Goal: Task Accomplishment & Management: Complete application form

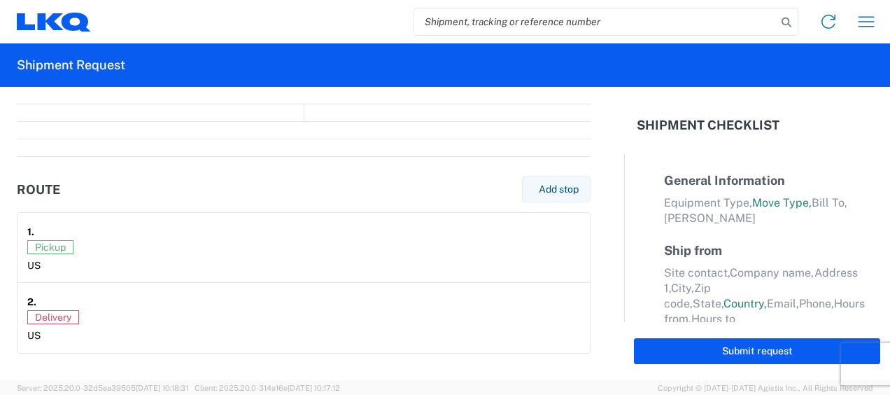
select select "FULL"
select select "LBS"
select select "IN"
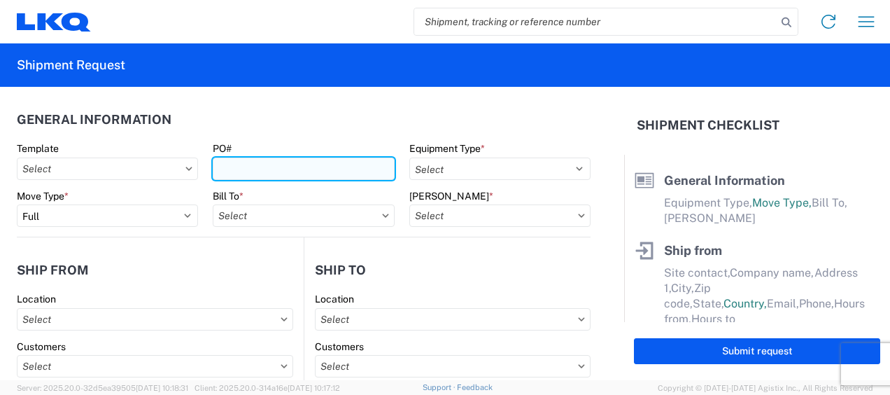
click at [334, 172] on input "PO#" at bounding box center [303, 168] width 181 height 22
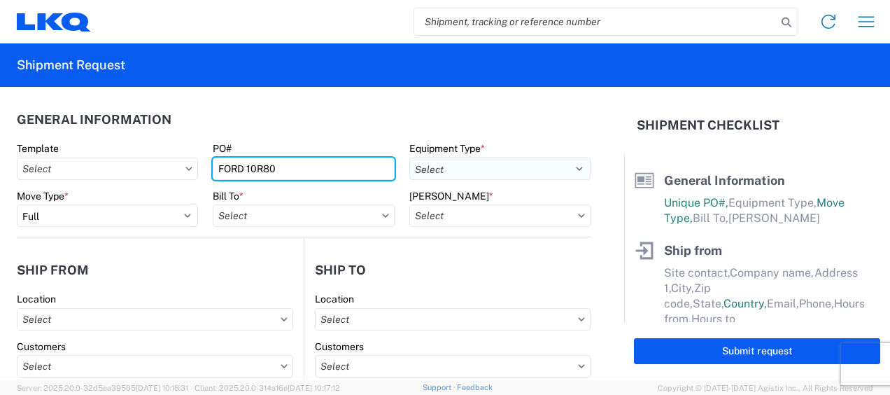
type input "FORD 10R80"
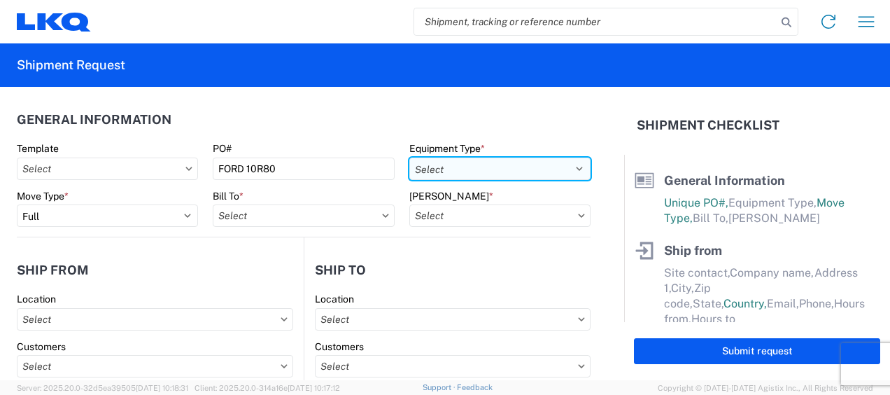
click at [521, 169] on select "Select 53’ Dry Van Flatbed Dropdeck (van) Lowboy (flatbed) Rail" at bounding box center [499, 168] width 181 height 22
select select "STDV"
click at [409, 157] on select "Select 53’ Dry Van Flatbed Dropdeck (van) Lowboy (flatbed) Rail" at bounding box center [499, 168] width 181 height 22
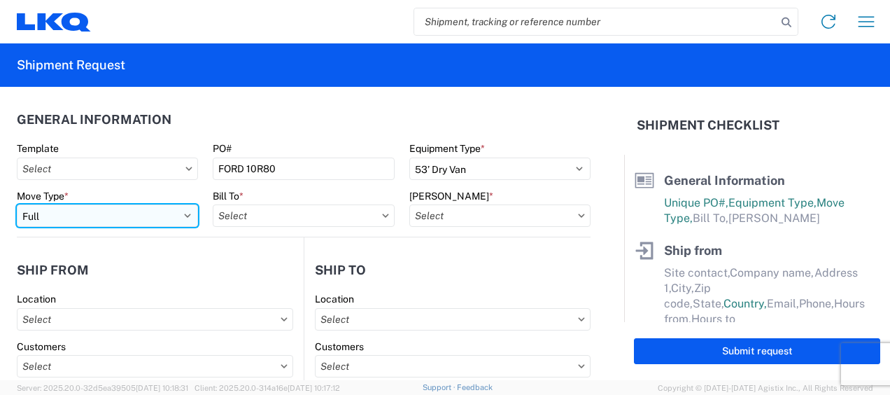
click at [143, 221] on select "Select Full Partial TL" at bounding box center [107, 215] width 181 height 22
select select "PARTIAL_TL"
click at [17, 204] on select "Select Full Partial TL" at bounding box center [107, 215] width 181 height 22
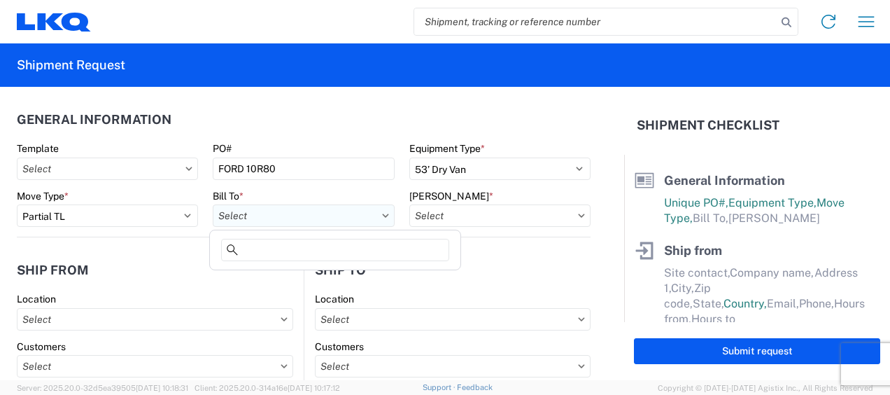
click at [248, 216] on input "text" at bounding box center [303, 215] width 181 height 22
type input "1772"
click at [389, 288] on div "1772 1772 - LKQ Atlanta Core Newnan" at bounding box center [335, 260] width 252 height 63
click at [389, 280] on div "1772 - LKQ Atlanta Core Newnan" at bounding box center [335, 278] width 245 height 22
type input "1772 - LKQ Atlanta Core Newnan"
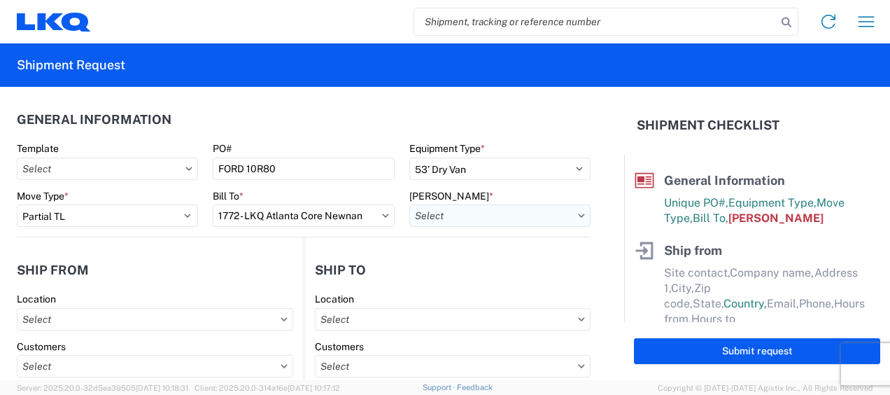
click at [478, 220] on input "text" at bounding box center [499, 215] width 181 height 22
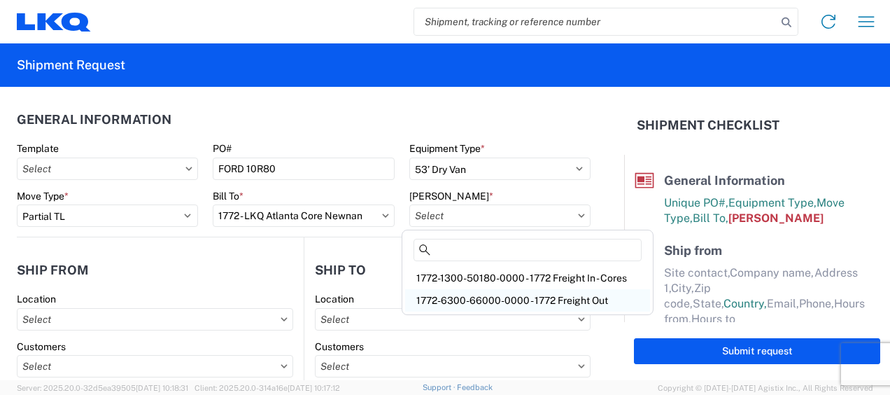
click at [466, 304] on div "1772-6300-66000-0000 - 1772 Freight Out" at bounding box center [527, 300] width 245 height 22
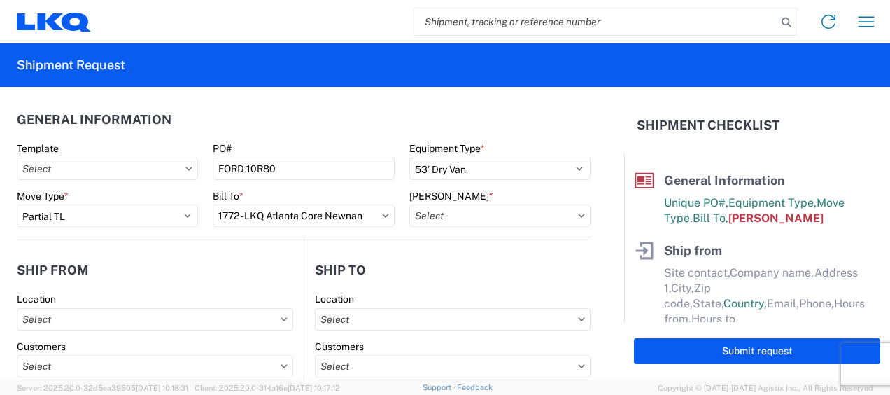
type input "1772-6300-66000-0000 - 1772 Freight Out"
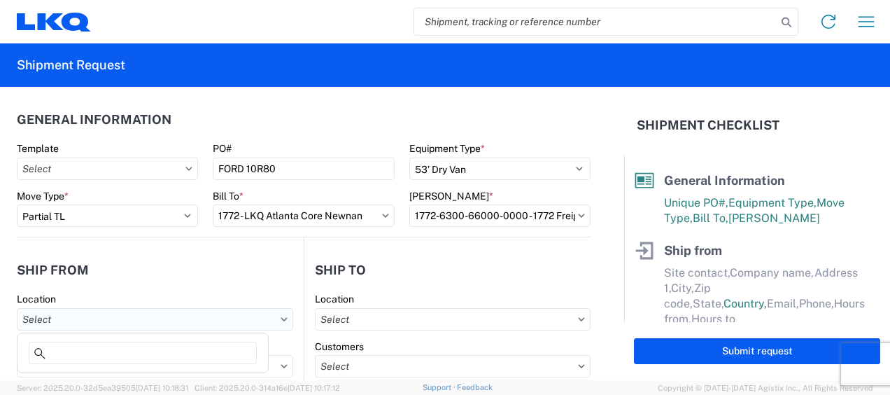
click at [246, 318] on input "text" at bounding box center [155, 319] width 276 height 22
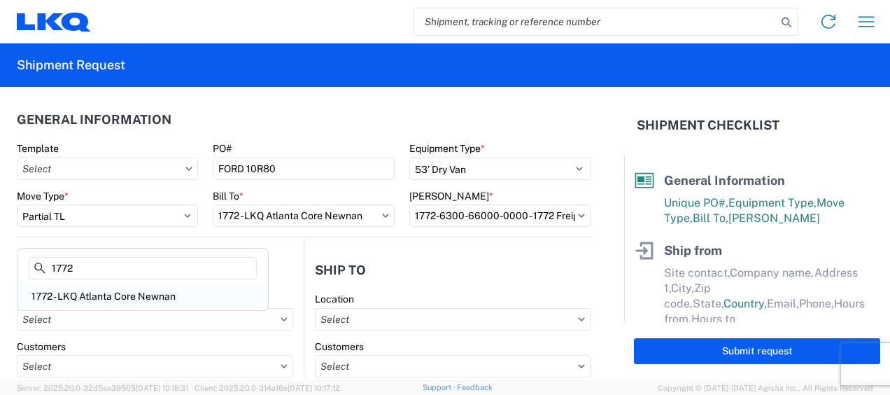
type input "1772"
click at [136, 292] on div "1772 - LKQ Atlanta Core Newnan" at bounding box center [142, 296] width 245 height 22
type input "1772 - LKQ Atlanta Core Newnan"
type input "LKQ Corporation"
type input "[STREET_ADDRESS]"
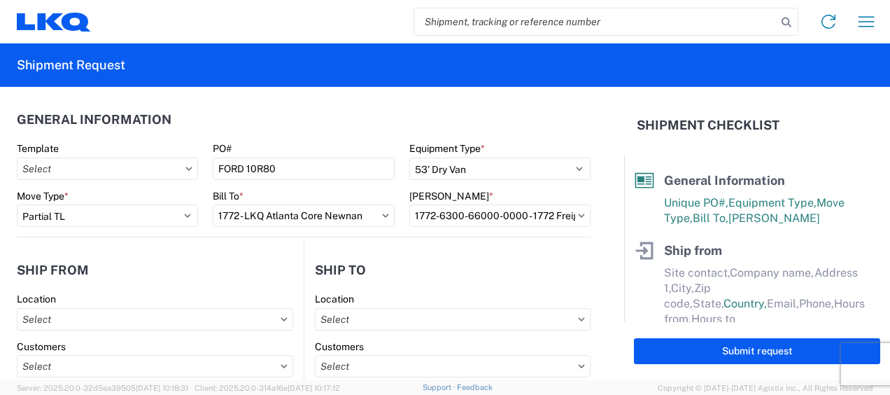
type input "Newnan"
type input "30265"
select select "GA"
select select "US"
type input "[PHONE_NUMBER]"
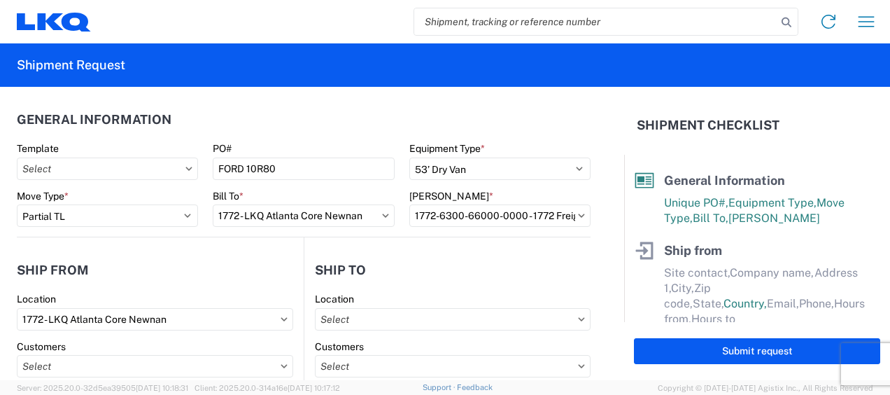
type input "06:00"
type input "14:30"
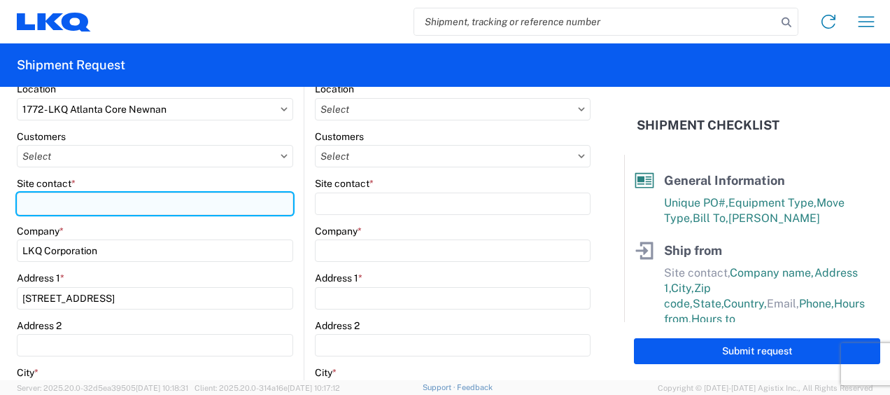
click at [109, 208] on input "Site contact *" at bounding box center [155, 203] width 276 height 22
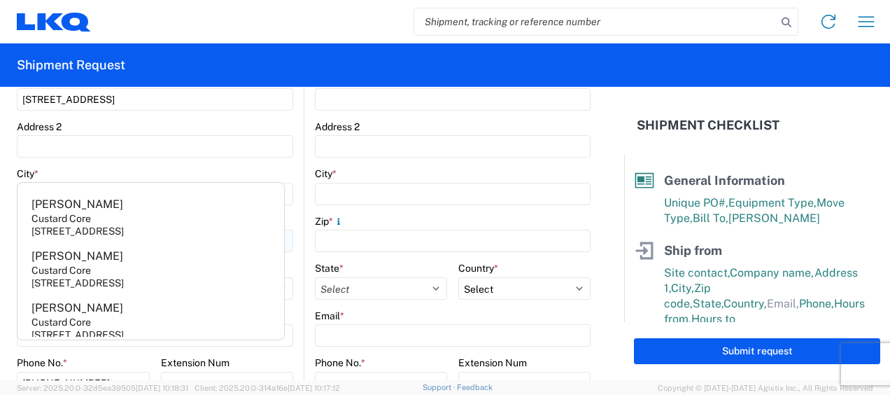
scroll to position [560, 0]
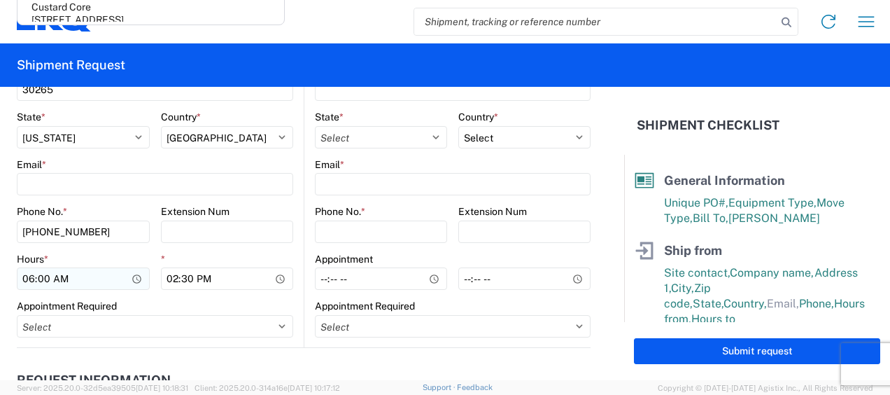
type input "STAR"
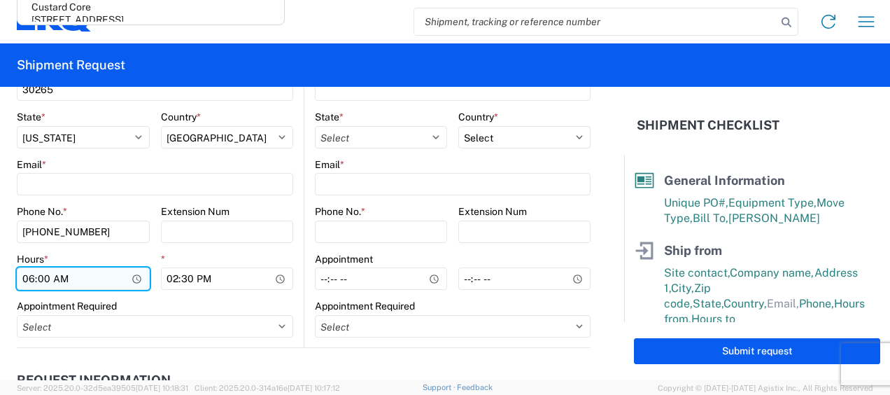
click at [24, 280] on input "06:00" at bounding box center [83, 278] width 133 height 22
type input "07:00"
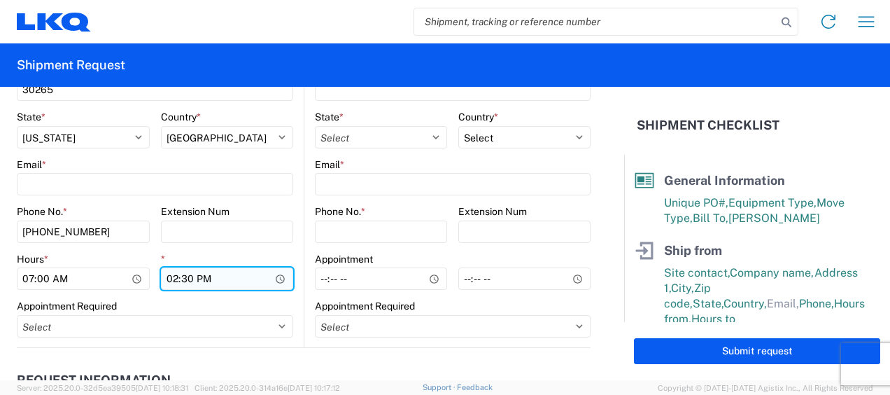
click at [172, 281] on input "14:30" at bounding box center [227, 278] width 133 height 22
type input "09:00"
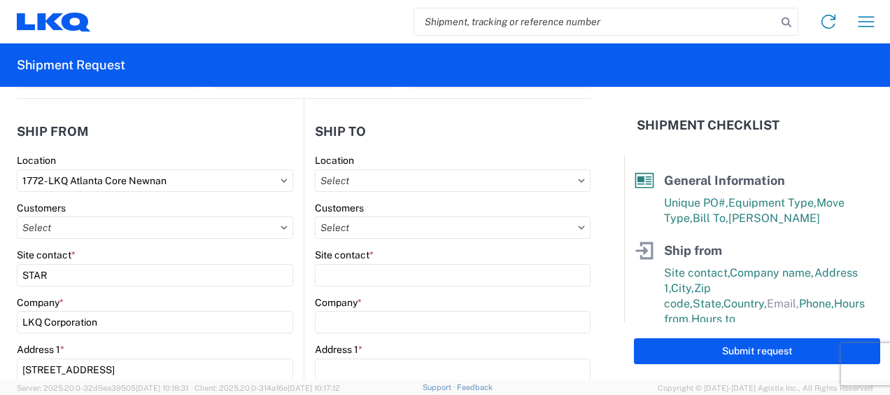
scroll to position [140, 0]
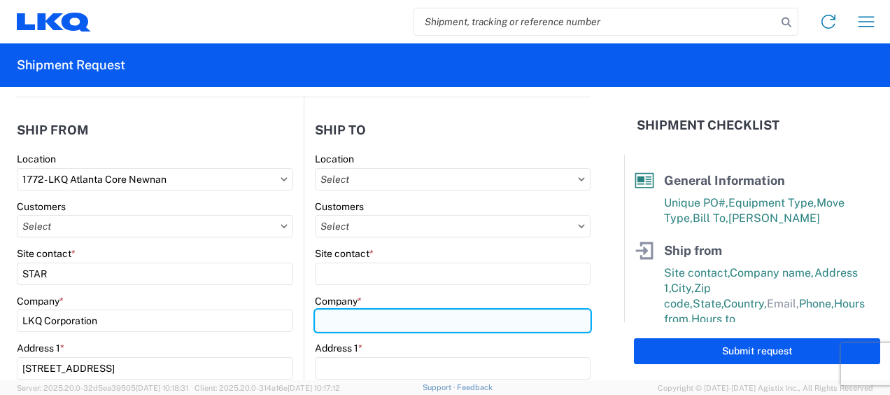
drag, startPoint x: 360, startPoint y: 327, endPoint x: 383, endPoint y: 319, distance: 25.2
click at [360, 327] on input "Company *" at bounding box center [453, 320] width 276 height 22
type input "360 Solutions LLC (Core)"
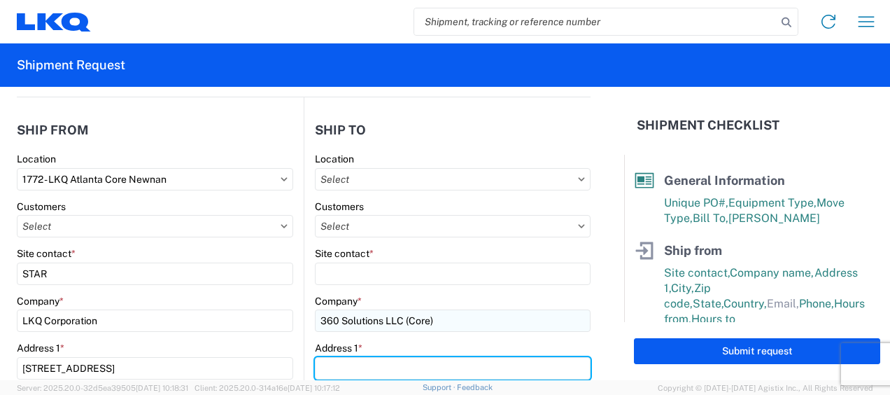
type input "[GEOGRAPHIC_DATA]"
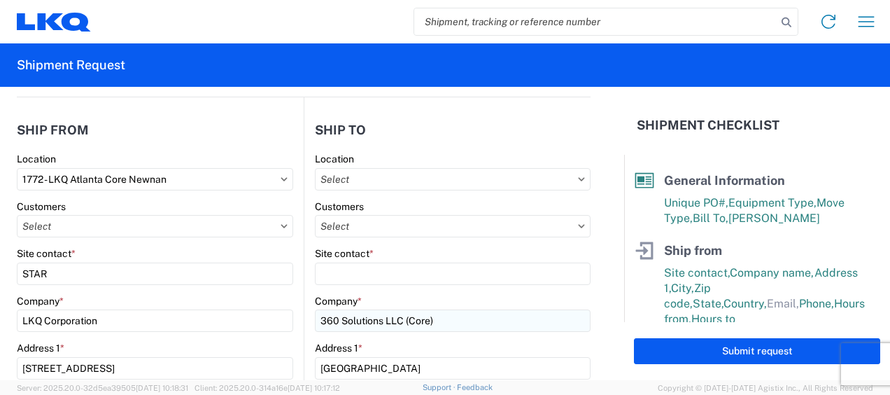
type input "[GEOGRAPHIC_DATA][PERSON_NAME]"
type input "63133"
select select "MO"
type input "[EMAIL_ADDRESS][DOMAIN_NAME]"
type input "6786759291"
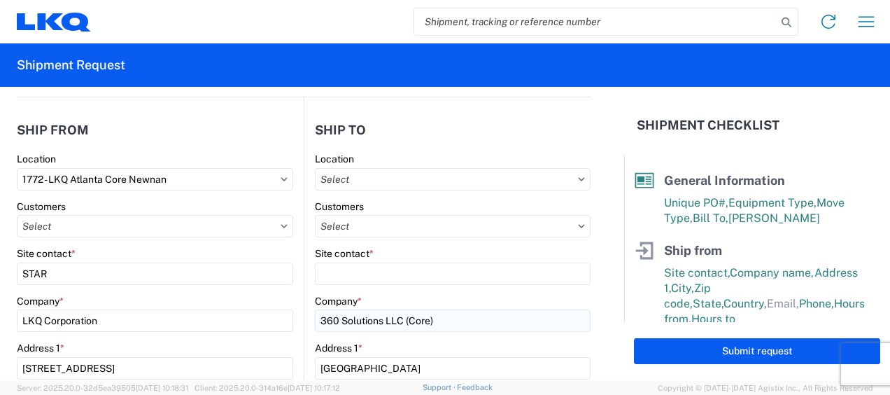
type input "[PERSON_NAME]"
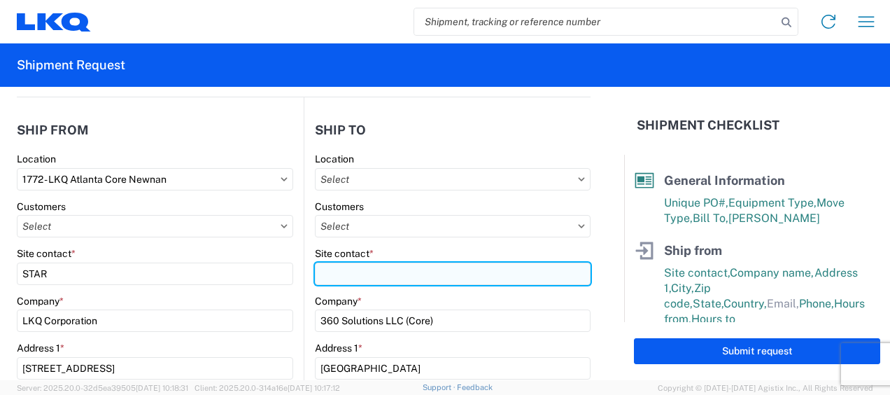
click at [409, 273] on input "Site contact *" at bounding box center [453, 273] width 276 height 22
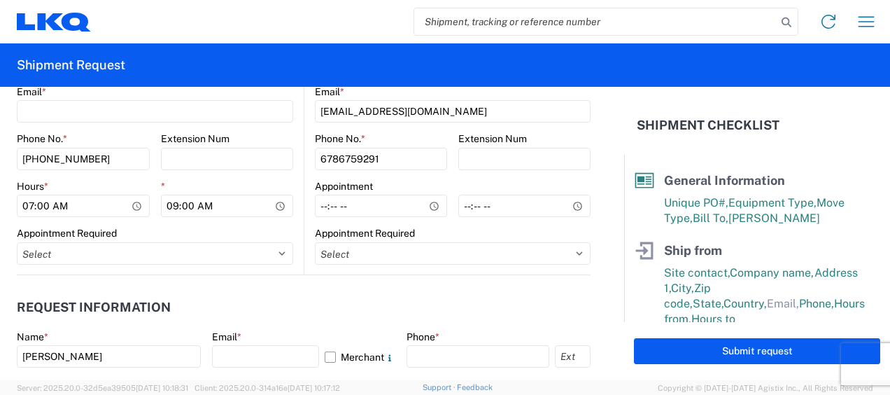
scroll to position [560, 0]
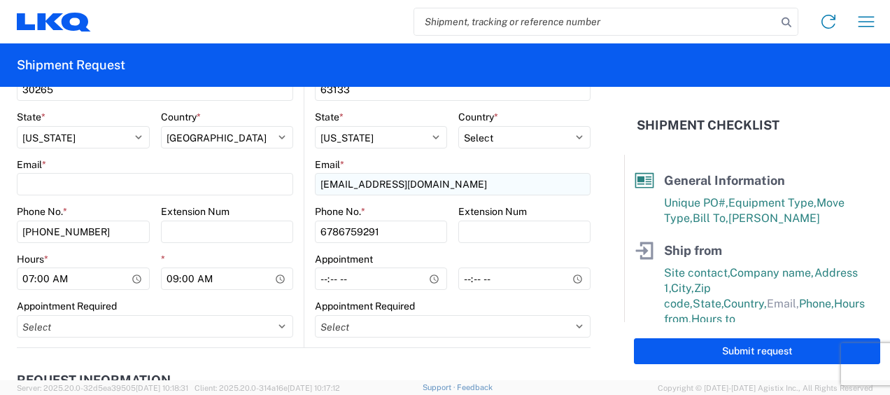
type input "360 SOLUTIONS"
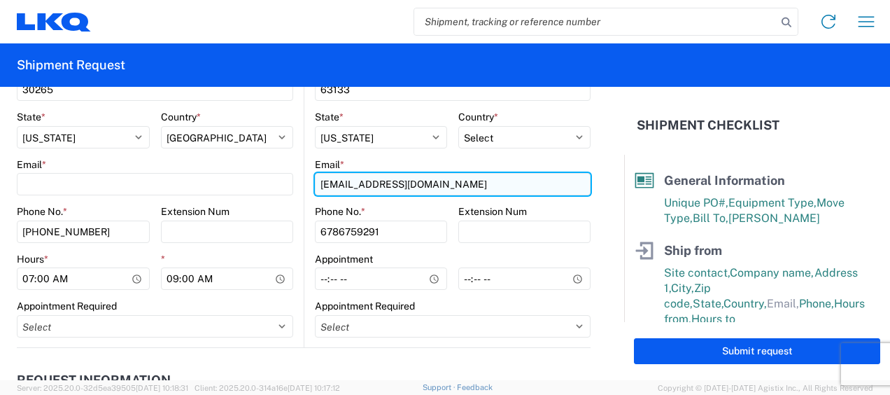
click at [452, 190] on input "[EMAIL_ADDRESS][DOMAIN_NAME]" at bounding box center [453, 184] width 276 height 22
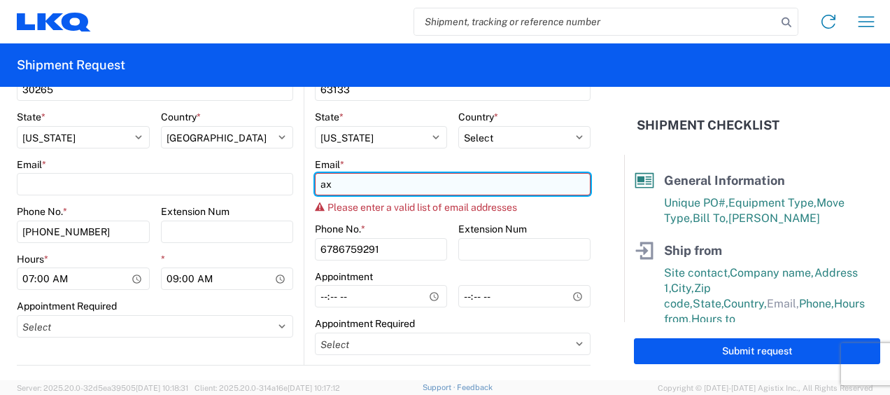
type input "a"
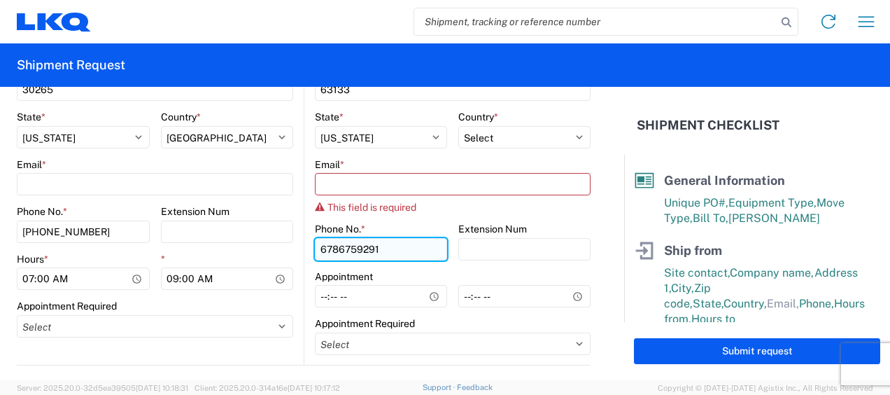
click at [386, 250] on input "6786759291" at bounding box center [381, 249] width 132 height 22
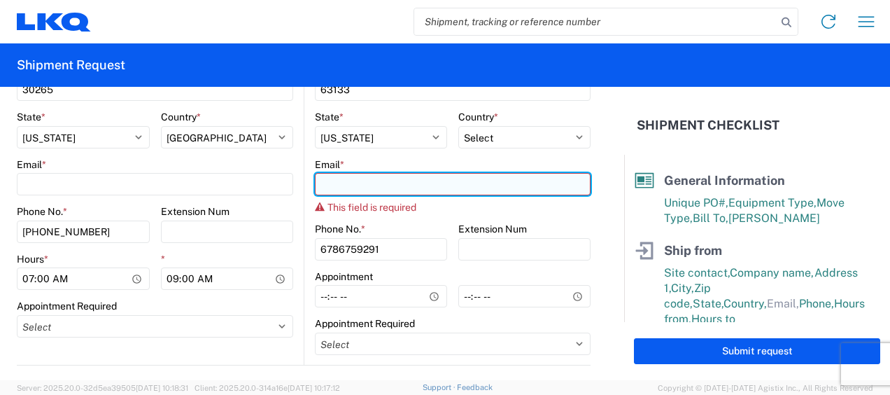
click at [325, 190] on input "Email *" at bounding box center [453, 184] width 276 height 22
type input "[EMAIL_ADDRESS][DOMAIN_NAME]"
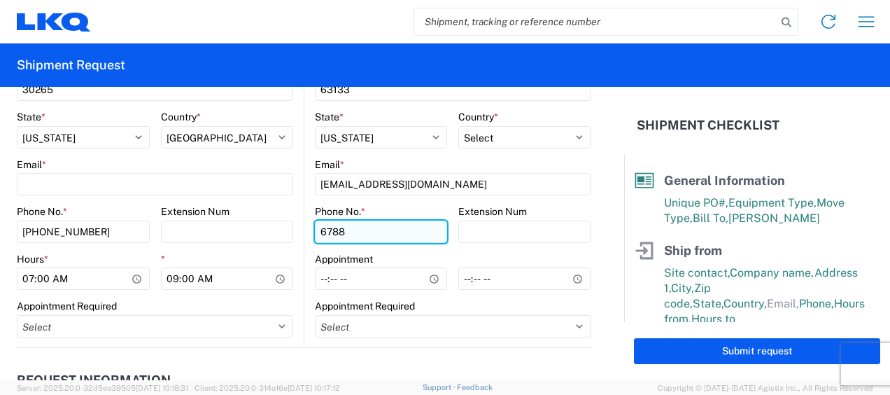
type input "6788549960"
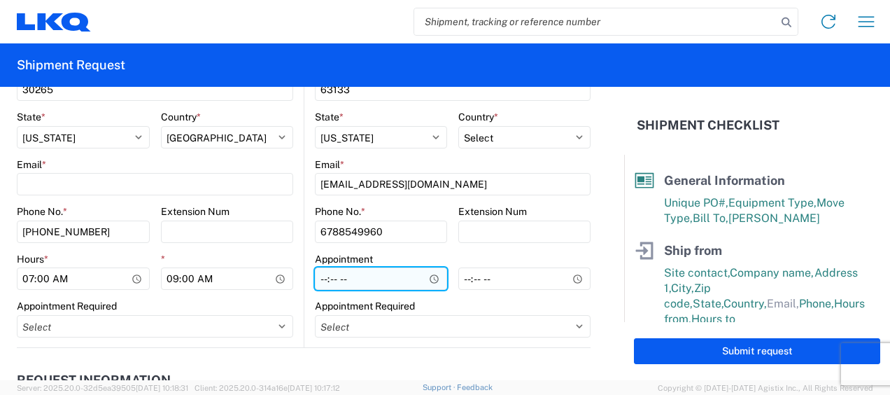
click at [319, 278] on input "Hours *" at bounding box center [381, 278] width 132 height 22
type input "07:00"
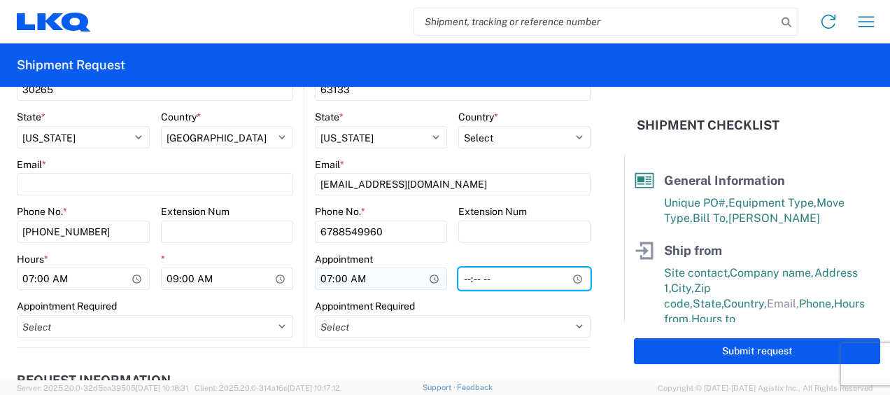
type input "14:00"
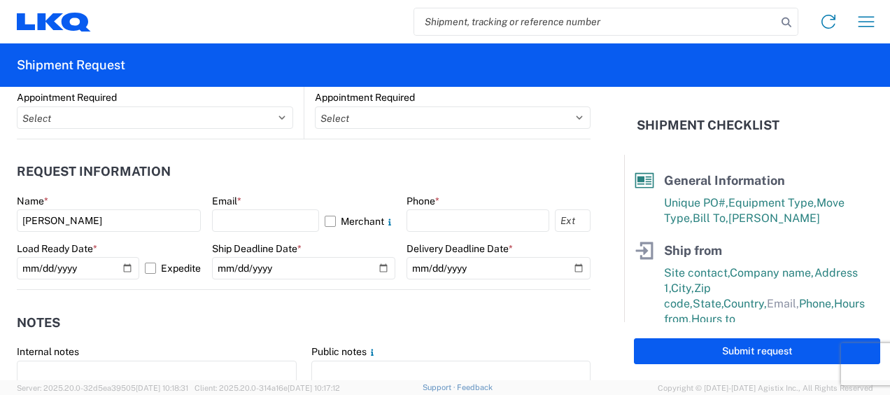
scroll to position [769, 0]
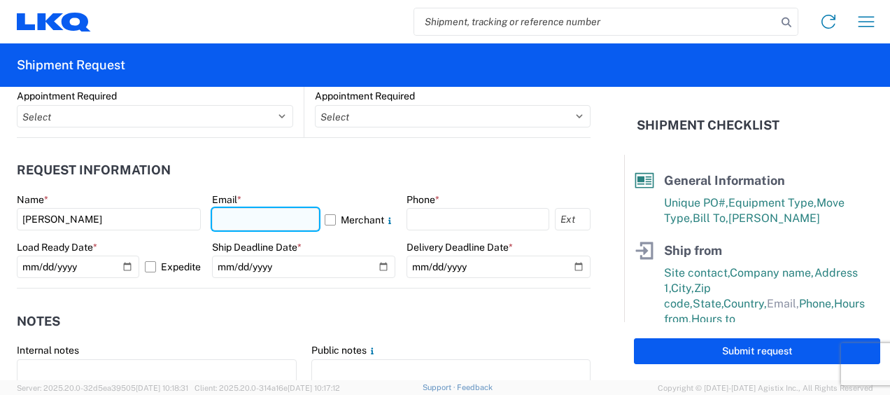
click at [255, 217] on input "text" at bounding box center [266, 219] width 108 height 22
type input "[EMAIL_ADDRESS][DOMAIN_NAME]"
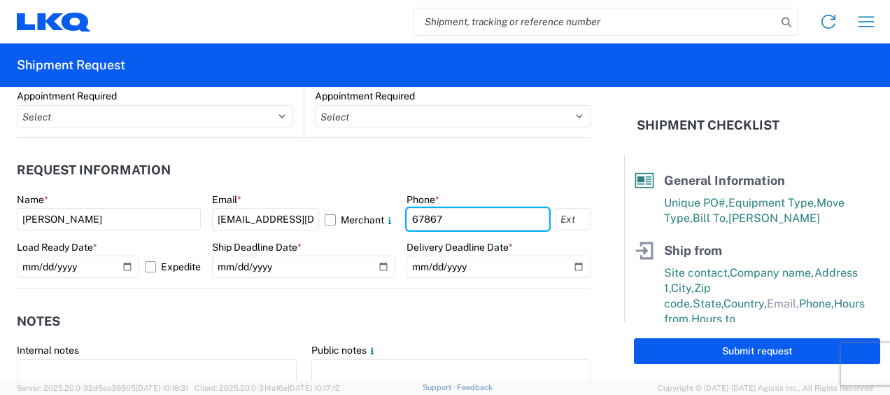
type input "6786759291"
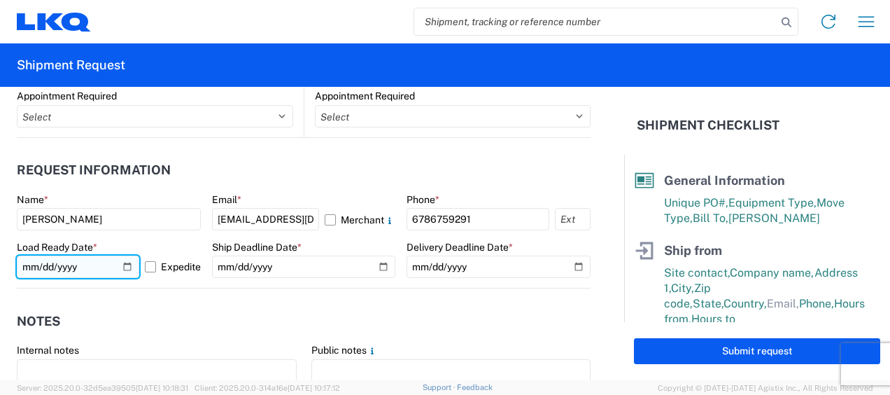
click at [43, 264] on input "[DATE]" at bounding box center [78, 266] width 122 height 22
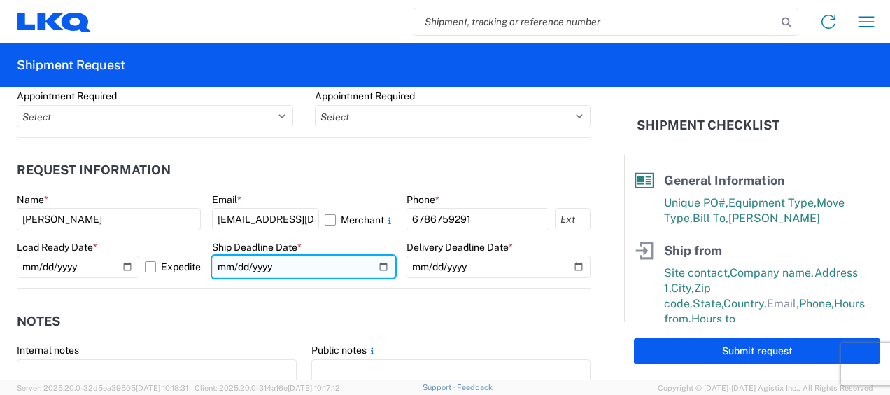
click at [227, 267] on input "date" at bounding box center [304, 266] width 184 height 22
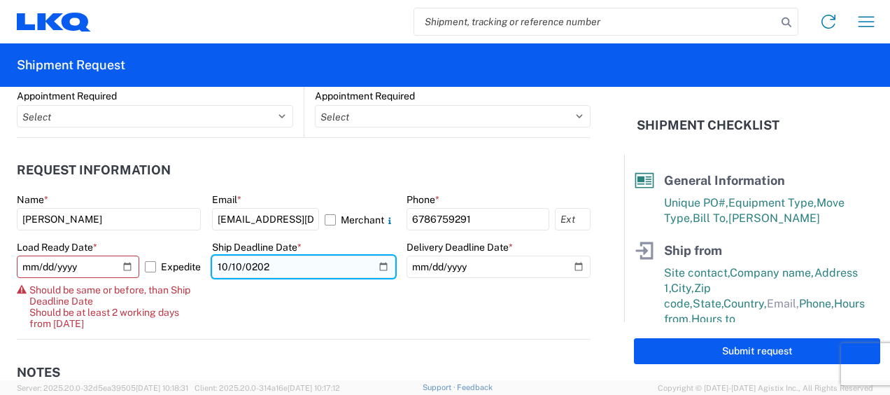
type input "[DATE]"
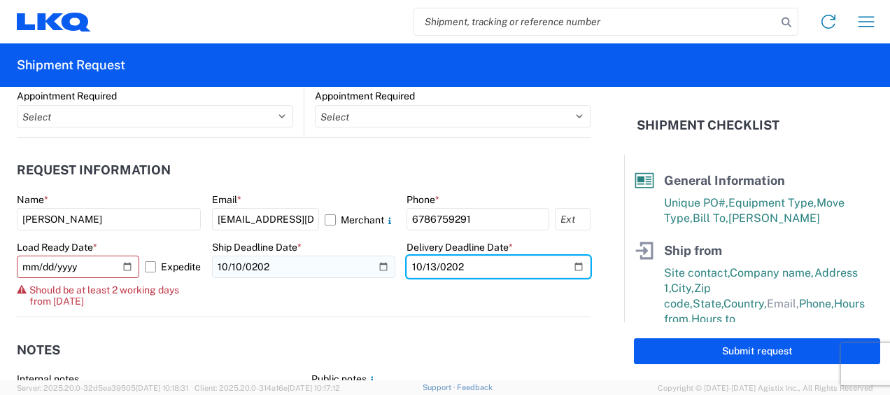
type input "[DATE]"
click at [569, 270] on input "[DATE]" at bounding box center [498, 266] width 184 height 22
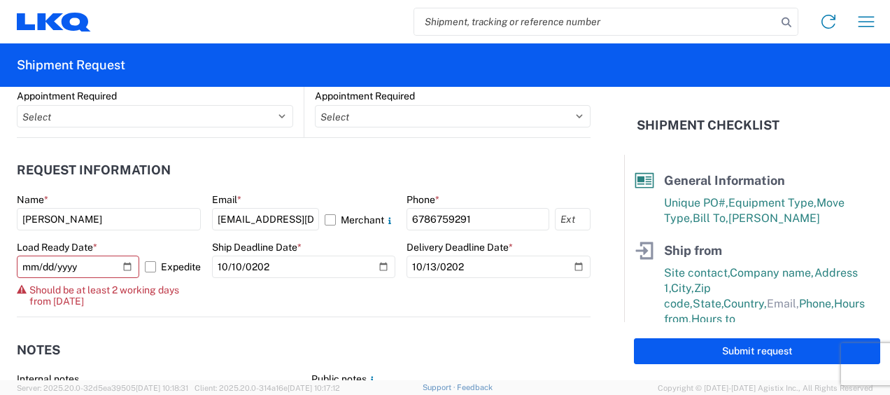
click at [473, 323] on agx-notes "Notes Internal notes Public notes Quote only" at bounding box center [304, 392] width 574 height 150
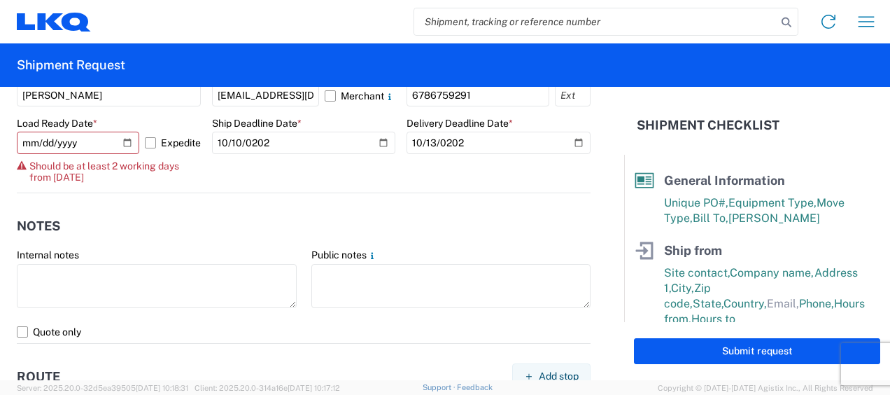
scroll to position [979, 0]
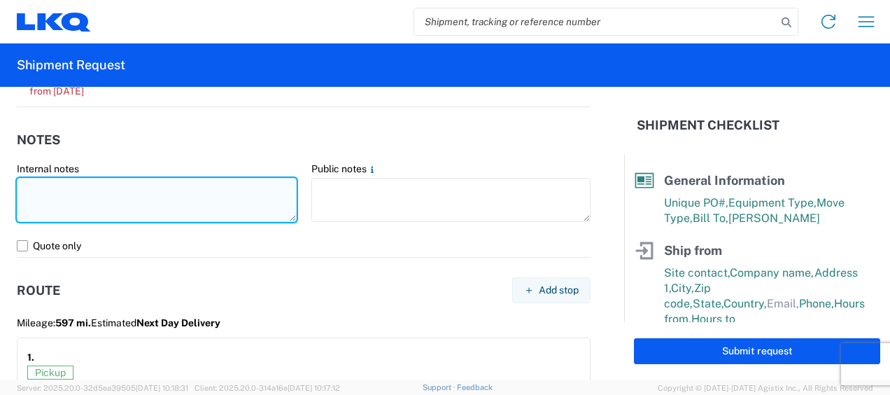
click at [113, 204] on textarea at bounding box center [157, 200] width 280 height 44
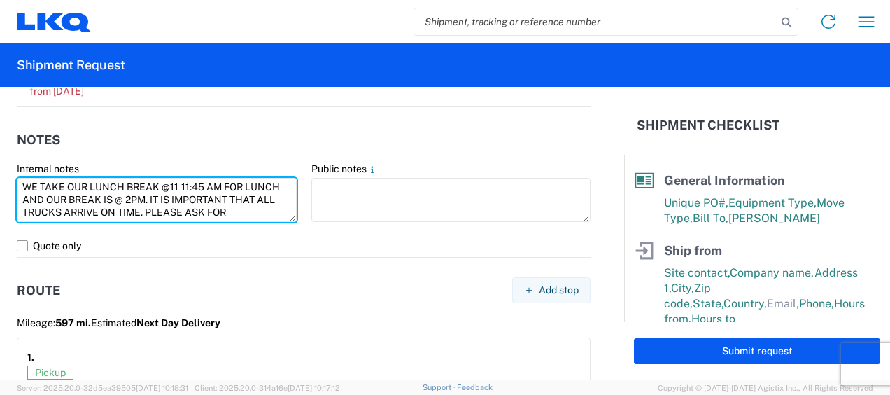
type textarea "WE TAKE OUR LUNCH BREAK @11-11:45 AM FOR LUNCH AND OUR BREAK IS @ 2PM. IT IS IM…"
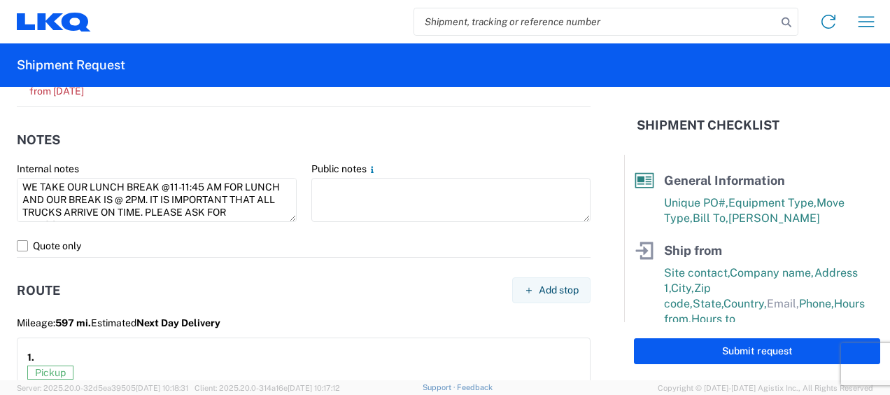
click at [147, 145] on header "Notes" at bounding box center [304, 139] width 574 height 31
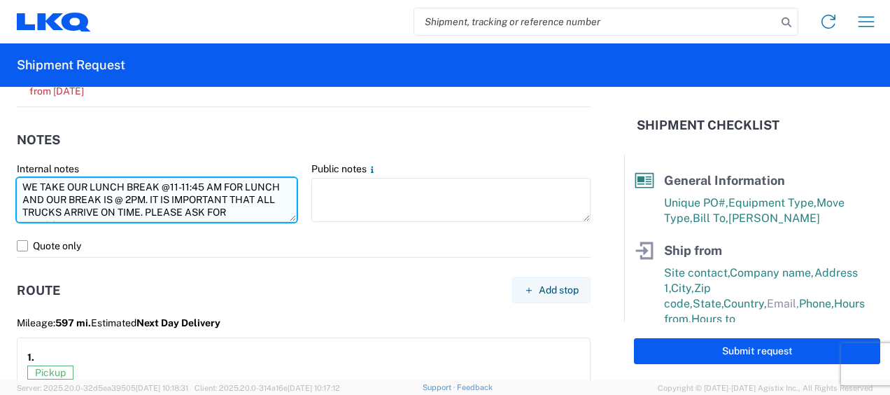
drag, startPoint x: 24, startPoint y: 182, endPoint x: 278, endPoint y: 208, distance: 255.2
click at [278, 208] on textarea "WE TAKE OUR LUNCH BREAK @11-11:45 AM FOR LUNCH AND OUR BREAK IS @ 2PM. IT IS IM…" at bounding box center [157, 200] width 280 height 44
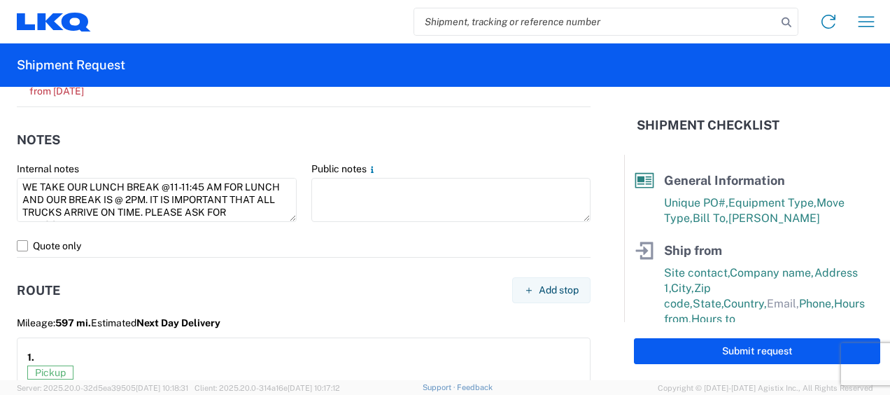
drag, startPoint x: 281, startPoint y: 208, endPoint x: 192, endPoint y: 117, distance: 128.1
click at [192, 117] on agx-notes "Notes Internal notes WE TAKE OUR LUNCH BREAK @11-11:45 AM FOR LUNCH AND OUR BRE…" at bounding box center [304, 182] width 574 height 150
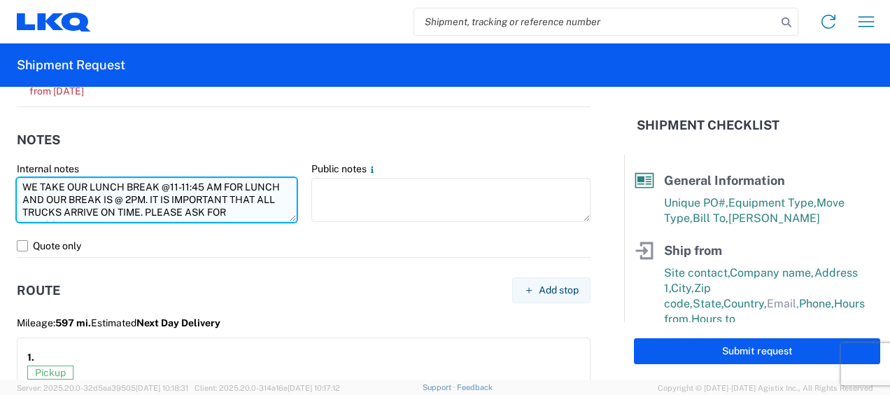
drag, startPoint x: 24, startPoint y: 183, endPoint x: 283, endPoint y: 212, distance: 260.4
click at [283, 212] on textarea "WE TAKE OUR LUNCH BREAK @11-11:45 AM FOR LUNCH AND OUR BREAK IS @ 2PM. IT IS IM…" at bounding box center [157, 200] width 280 height 44
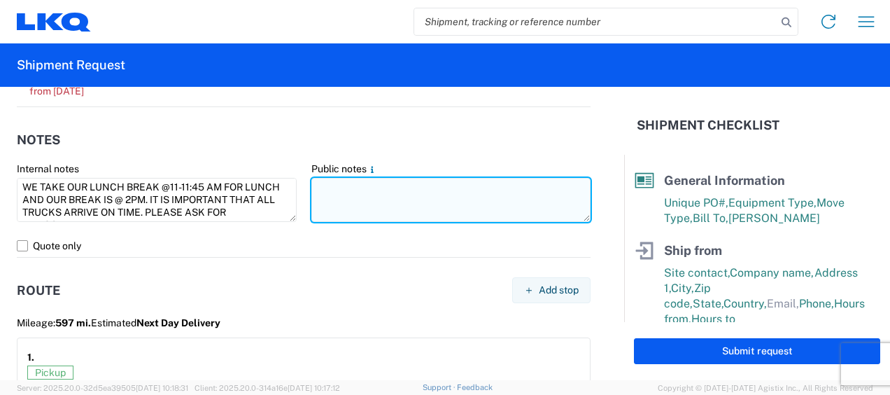
click at [353, 185] on textarea at bounding box center [451, 200] width 280 height 44
paste textarea "WE TAKE OUR LUNCH BREAK @11-11:45 AM FOR LUNCH AND OUR BREAK IS @ 2PM. IT IS IM…"
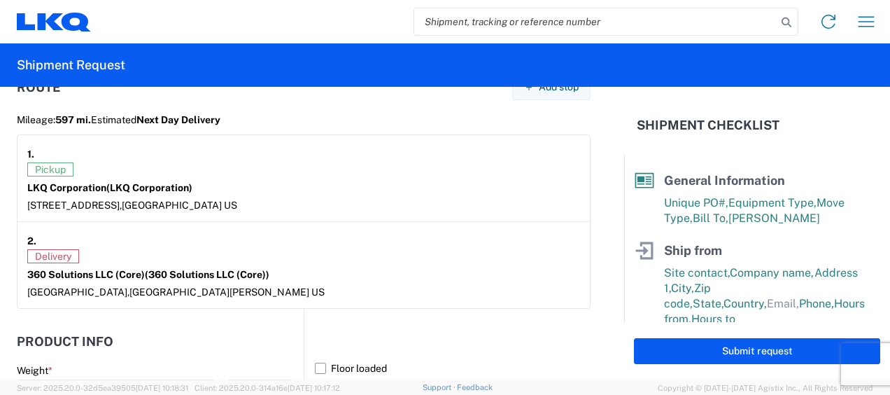
scroll to position [1259, 0]
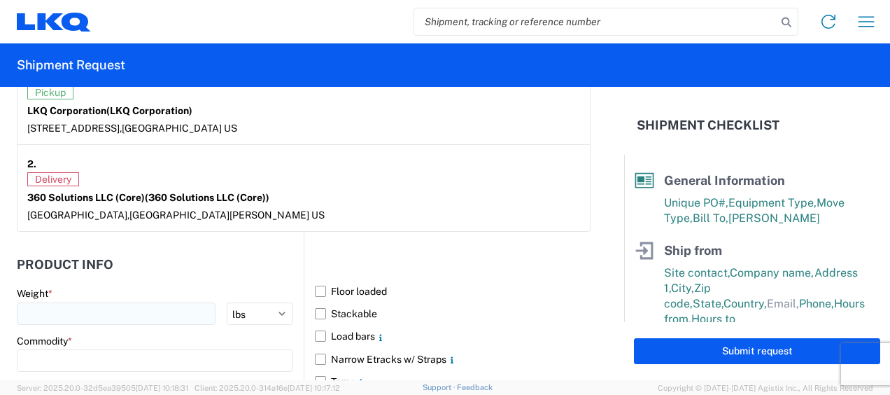
type textarea "WE TAKE OUR LUNCH BREAK @11-11:45 AM FOR LUNCH AND OUR BREAK IS @ 2PM. IT IS IM…"
click at [106, 305] on input "number" at bounding box center [116, 313] width 199 height 22
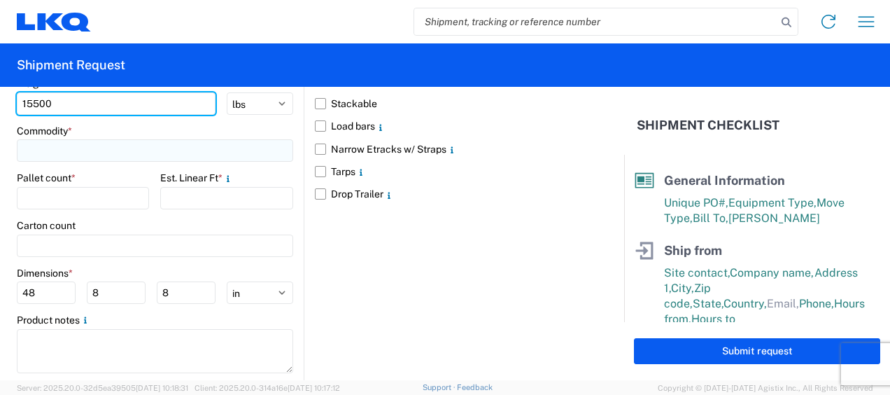
type input "15500"
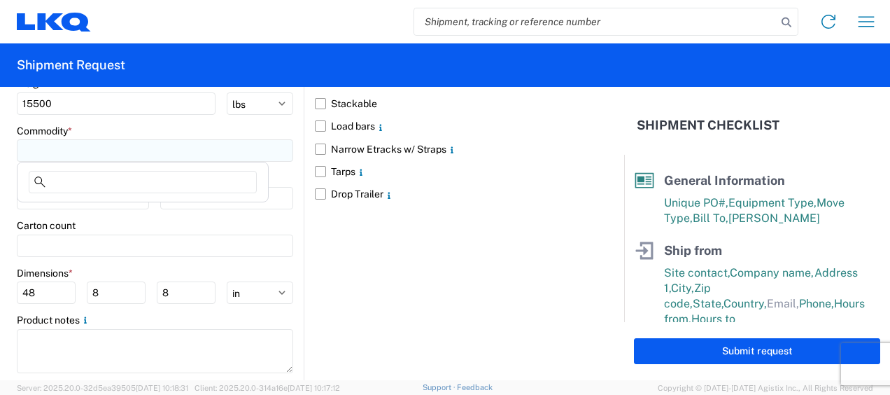
click at [81, 141] on input at bounding box center [155, 150] width 276 height 22
type input "9"
click at [352, 217] on div "Floor loaded Stackable Load bars Narrow Etracks w/ Straps Tarps Drop Trailer" at bounding box center [447, 204] width 287 height 364
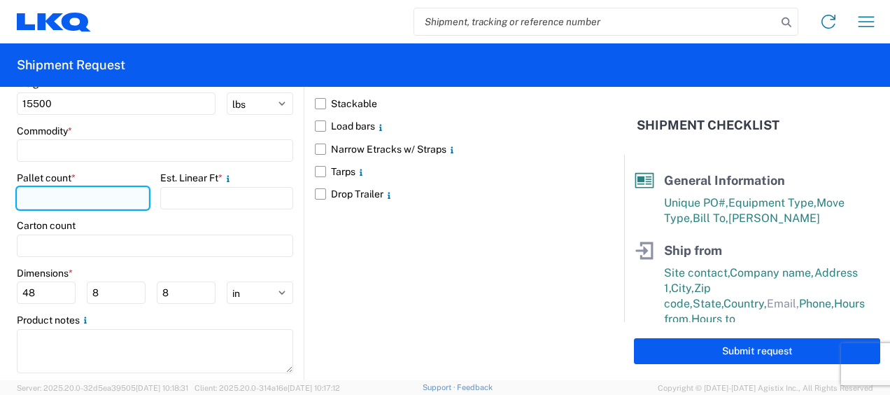
click at [101, 193] on input "number" at bounding box center [83, 198] width 132 height 22
type input "9"
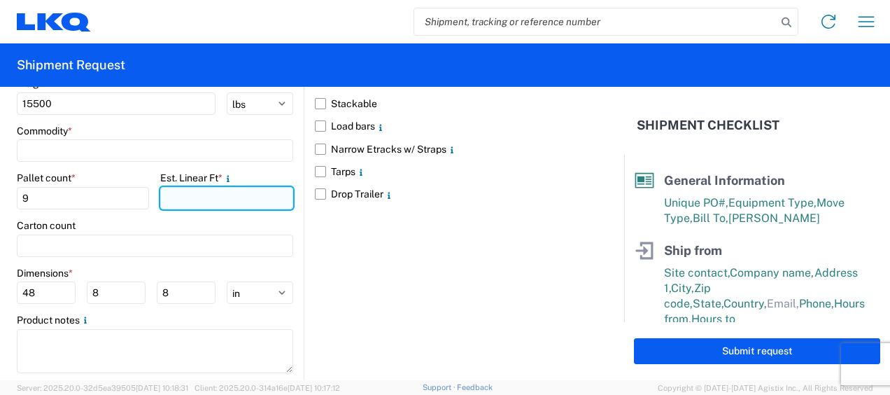
click at [215, 192] on input "number" at bounding box center [226, 198] width 132 height 22
type input "18"
click at [409, 254] on div "Floor loaded Stackable Load bars Narrow Etracks w/ Straps Tarps Drop Trailer" at bounding box center [447, 204] width 287 height 364
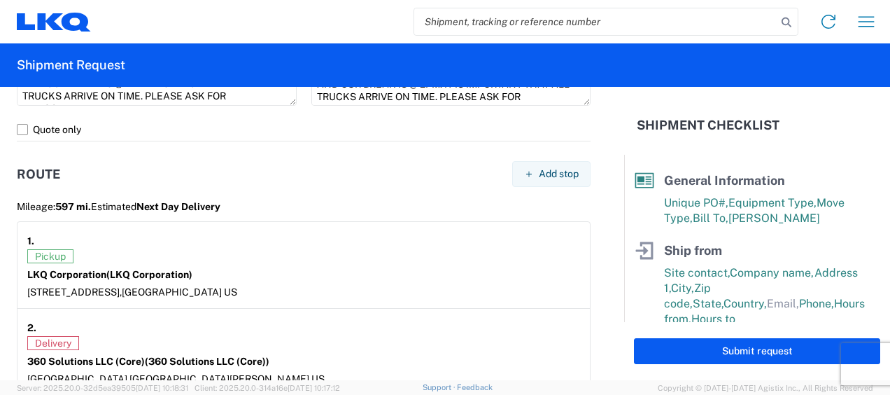
scroll to position [839, 0]
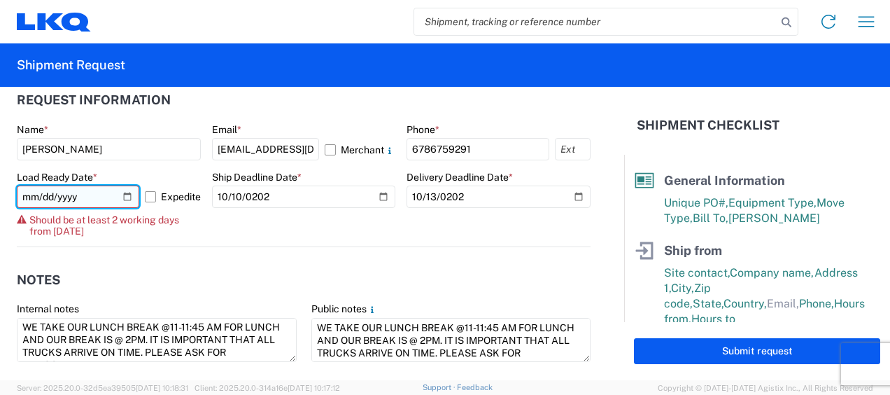
click at [84, 192] on input "[DATE]" at bounding box center [78, 196] width 122 height 22
click at [41, 197] on input "[DATE]" at bounding box center [78, 196] width 122 height 22
click at [29, 196] on input "[DATE]" at bounding box center [78, 196] width 122 height 22
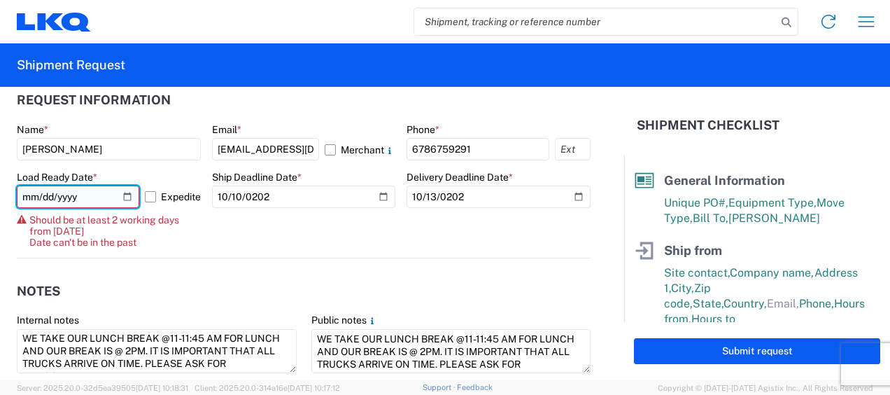
type input "[DATE]"
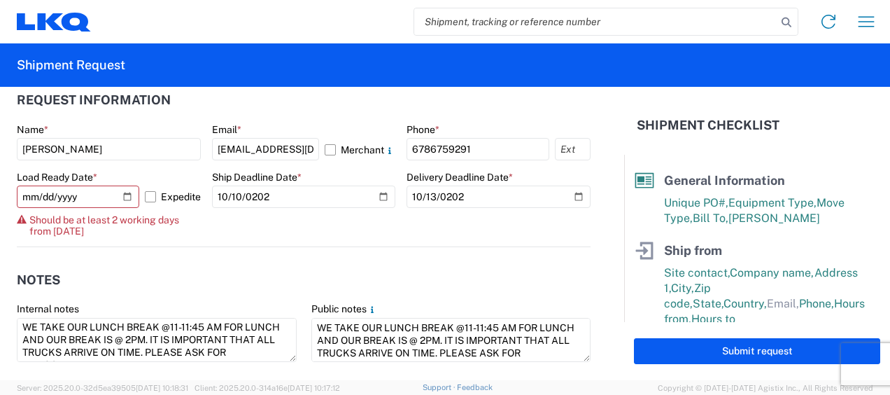
click at [413, 252] on agx-notes "Notes Internal notes WE TAKE OUR LUNCH BREAK @11-11:45 AM FOR LUNCH AND OUR BRE…" at bounding box center [304, 322] width 574 height 150
click at [152, 197] on label "Expedite" at bounding box center [173, 196] width 56 height 22
click at [0, 0] on input "Expedite" at bounding box center [0, 0] width 0 height 0
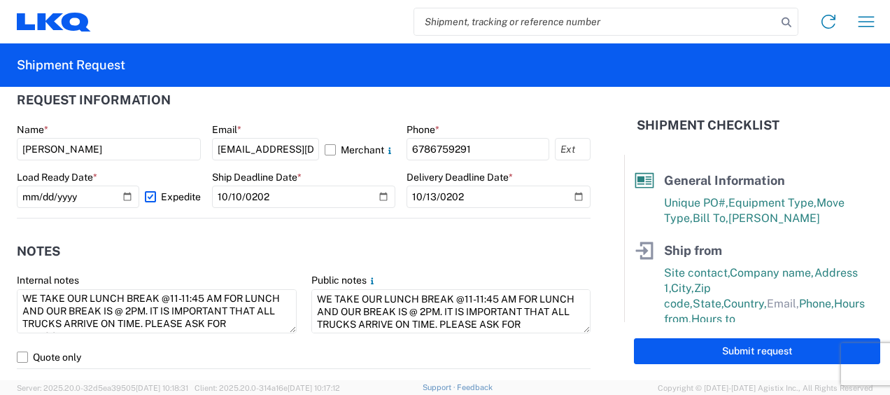
click at [150, 196] on label "Expedite" at bounding box center [173, 196] width 56 height 22
click at [0, 0] on input "Expedite" at bounding box center [0, 0] width 0 height 0
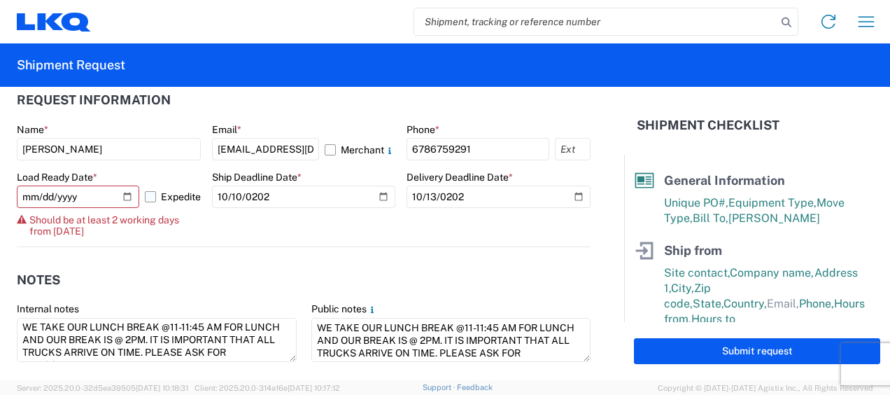
click at [150, 196] on label "Expedite" at bounding box center [173, 196] width 56 height 22
click at [0, 0] on input "Expedite" at bounding box center [0, 0] width 0 height 0
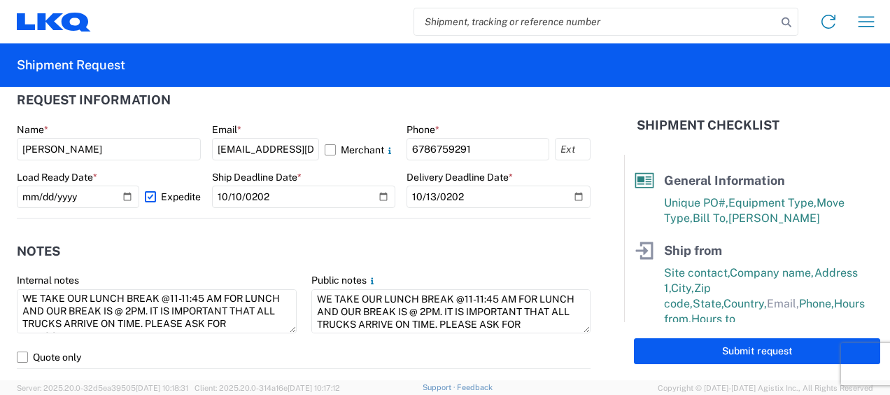
click at [198, 251] on header "Notes" at bounding box center [304, 250] width 574 height 31
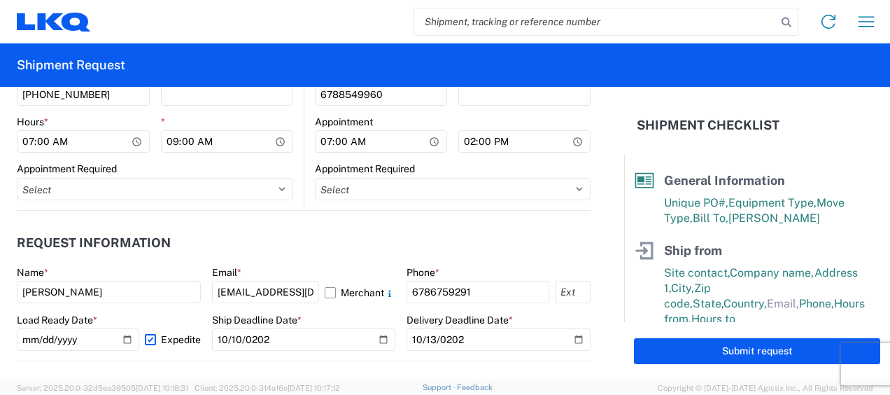
scroll to position [695, 0]
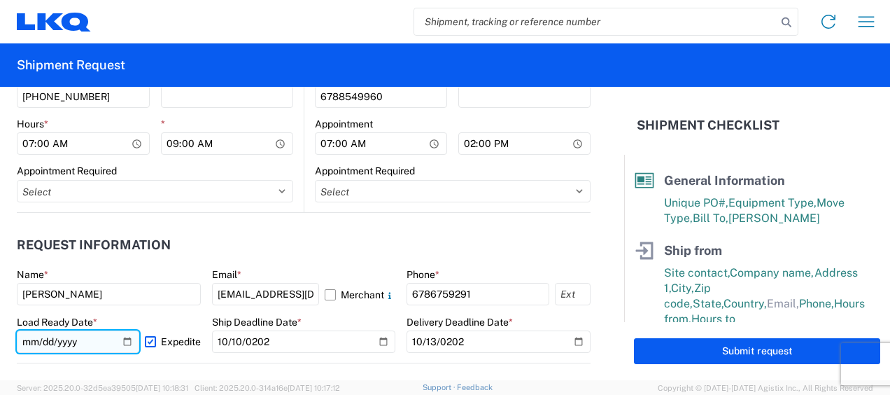
click at [122, 346] on input "[DATE]" at bounding box center [78, 341] width 122 height 22
click at [150, 336] on label "Expedite" at bounding box center [173, 341] width 56 height 22
click at [0, 0] on input "Expedite" at bounding box center [0, 0] width 0 height 0
click at [45, 341] on input "[DATE]" at bounding box center [78, 341] width 122 height 22
click at [43, 340] on input "[DATE]" at bounding box center [78, 341] width 122 height 22
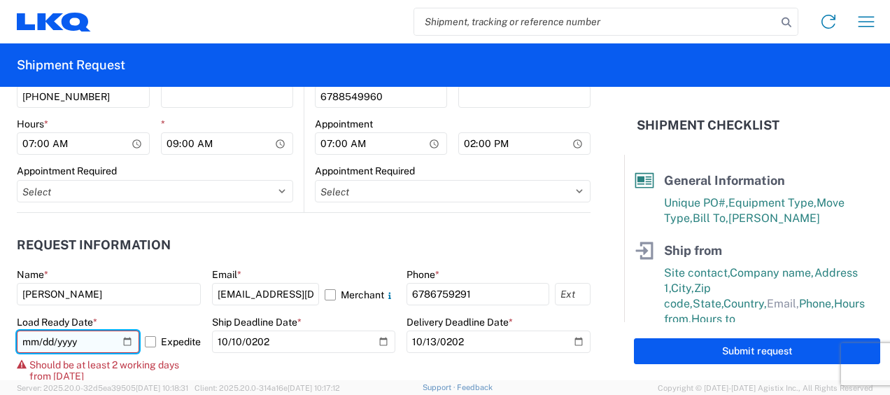
type input "[DATE]"
click at [303, 231] on header "Request Information" at bounding box center [304, 244] width 574 height 31
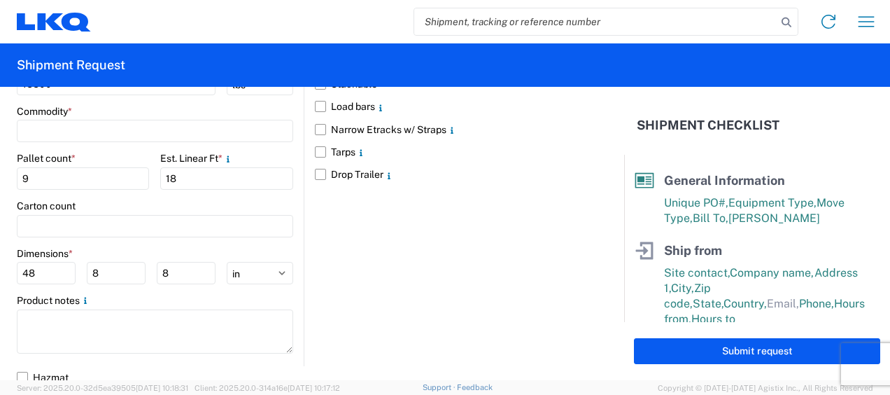
scroll to position [1493, 0]
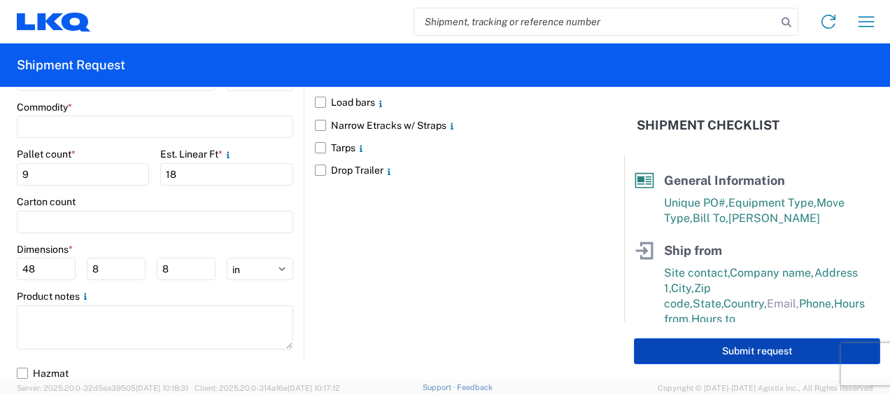
click at [733, 355] on button "Submit request" at bounding box center [757, 351] width 246 height 26
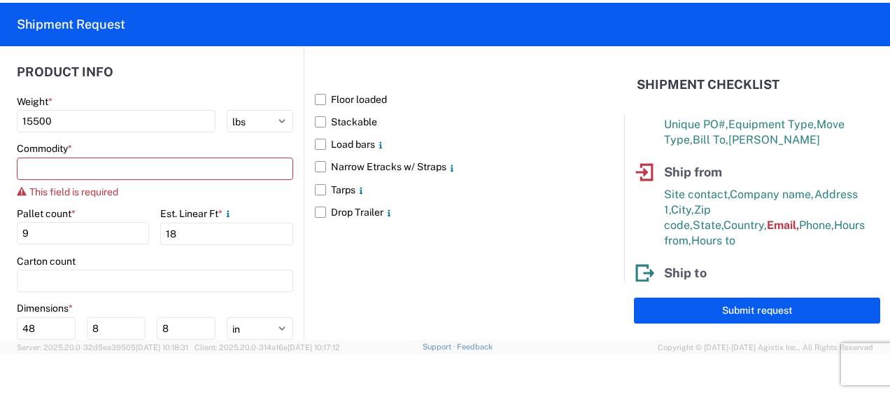
scroll to position [1370, 0]
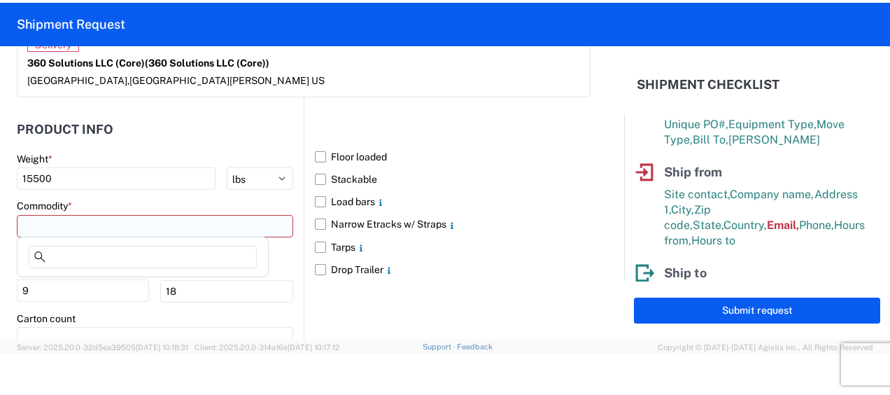
click at [74, 224] on input at bounding box center [155, 226] width 276 height 22
type input "T"
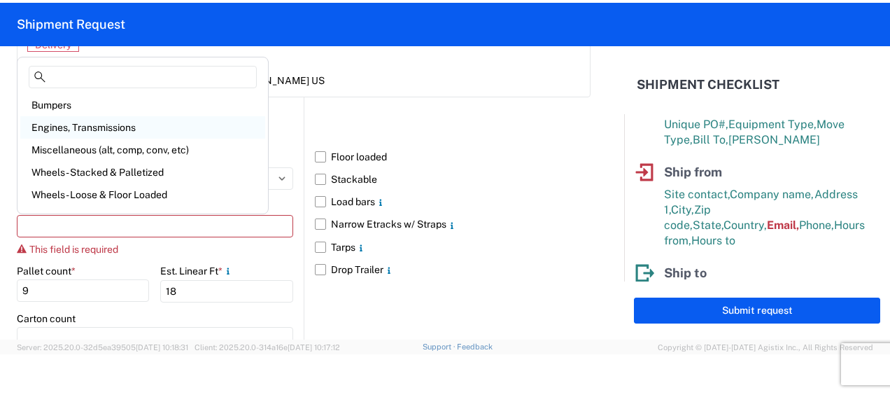
click at [85, 116] on div "Engines, Transmissions" at bounding box center [142, 127] width 245 height 22
type input "Engines, Transmissions"
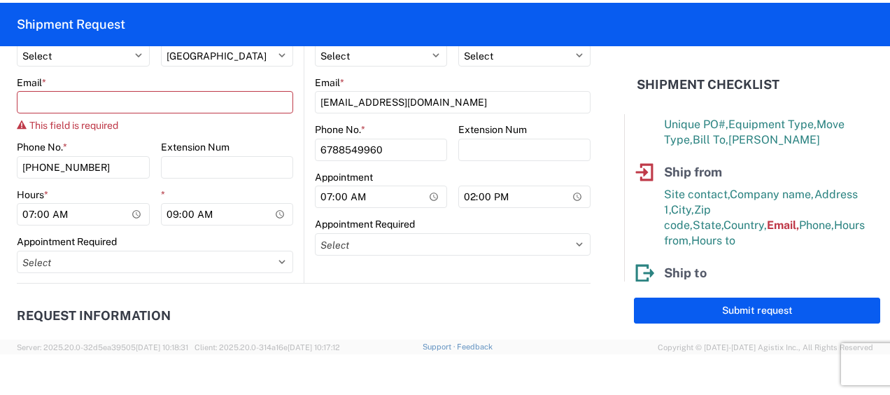
scroll to position [531, 0]
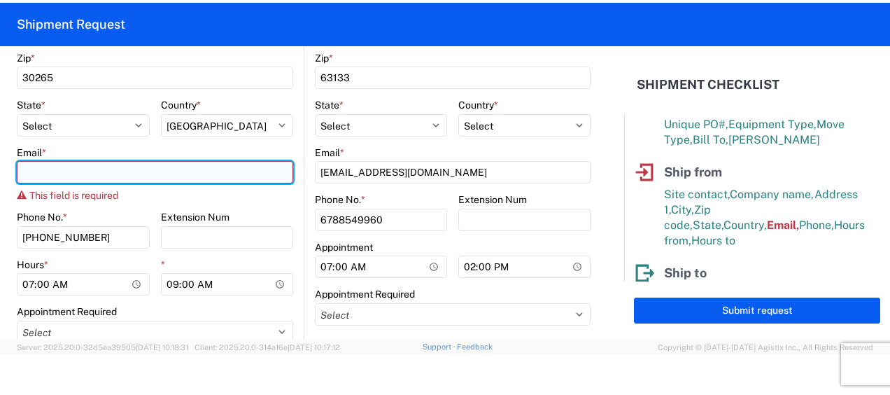
click at [64, 172] on input "Email *" at bounding box center [155, 172] width 276 height 22
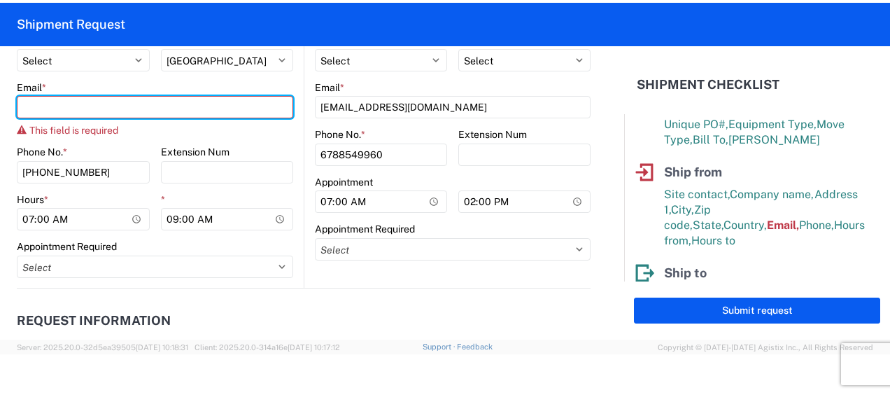
scroll to position [601, 0]
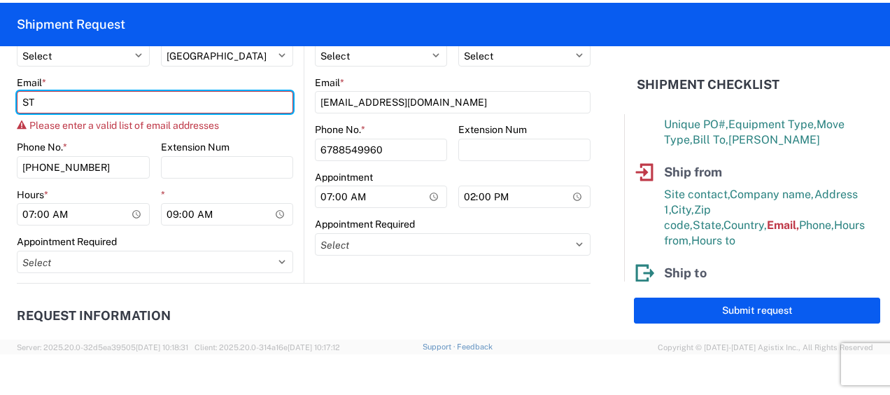
type input "S"
type input "@"
type input "s"
type input "[EMAIL_ADDRESS][DOMAIN_NAME]"
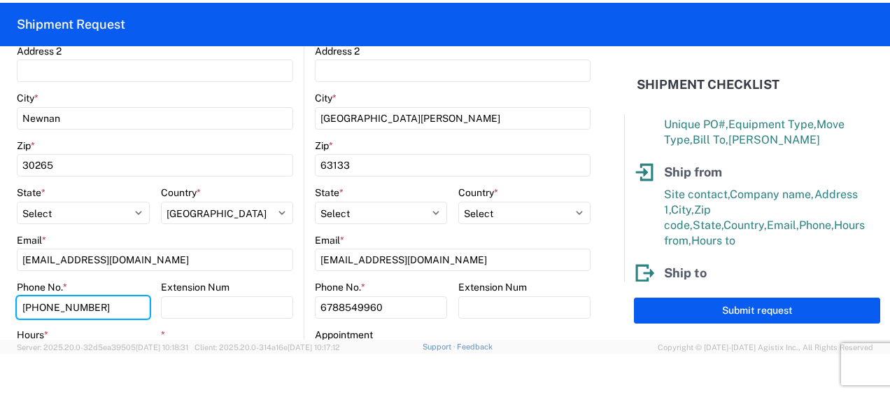
scroll to position [304, 0]
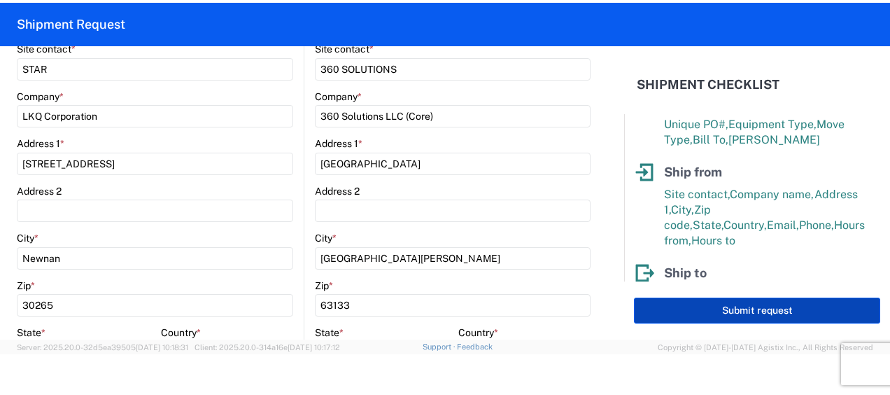
click at [709, 310] on button "Submit request" at bounding box center [757, 310] width 246 height 26
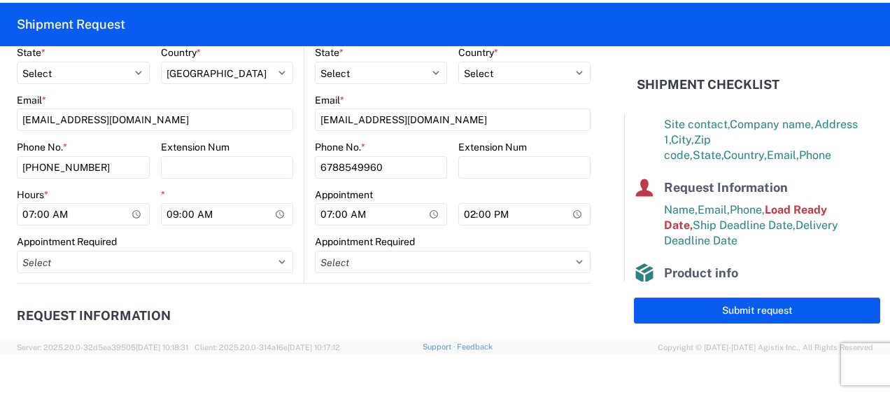
scroll to position [723, 0]
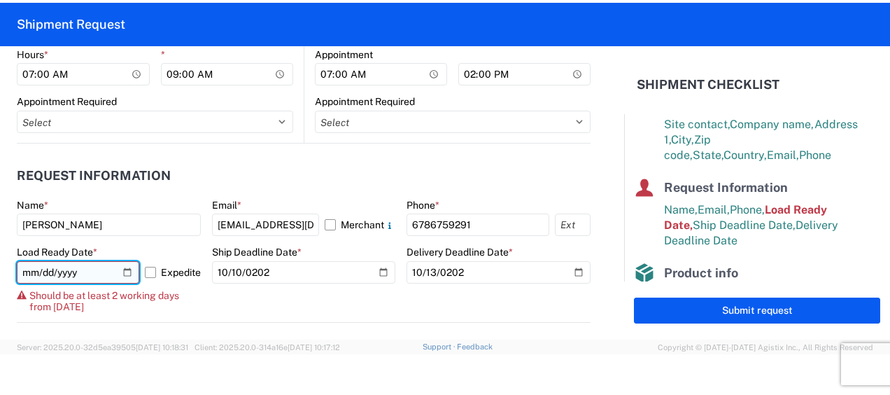
click at [58, 276] on input "[DATE]" at bounding box center [78, 272] width 122 height 22
click at [118, 269] on input "[DATE]" at bounding box center [78, 272] width 122 height 22
click at [146, 273] on label "Expedite" at bounding box center [173, 272] width 56 height 22
click at [0, 0] on input "Expedite" at bounding box center [0, 0] width 0 height 0
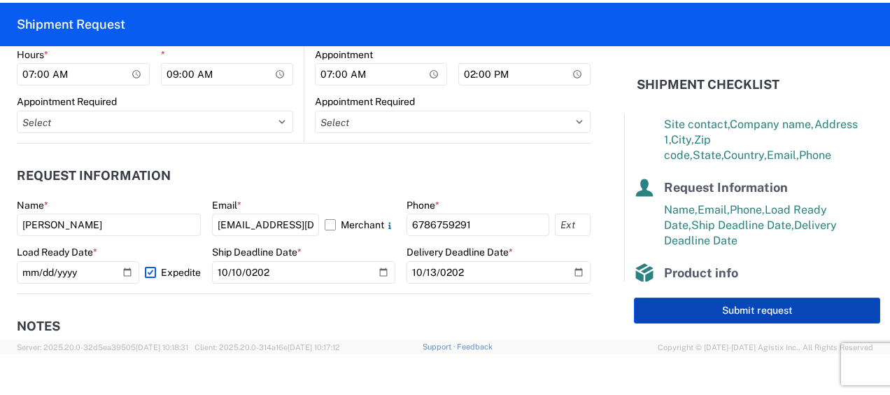
click at [781, 311] on button "Submit request" at bounding box center [757, 310] width 246 height 26
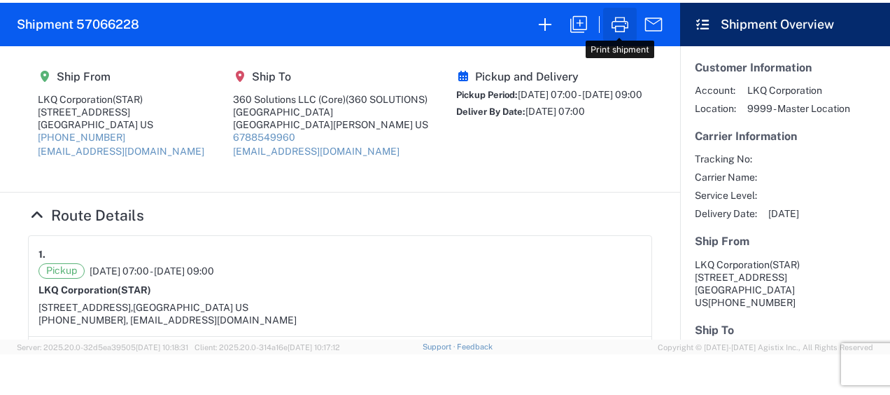
click at [615, 32] on icon "button" at bounding box center [620, 24] width 22 height 22
